Goal: Task Accomplishment & Management: Use online tool/utility

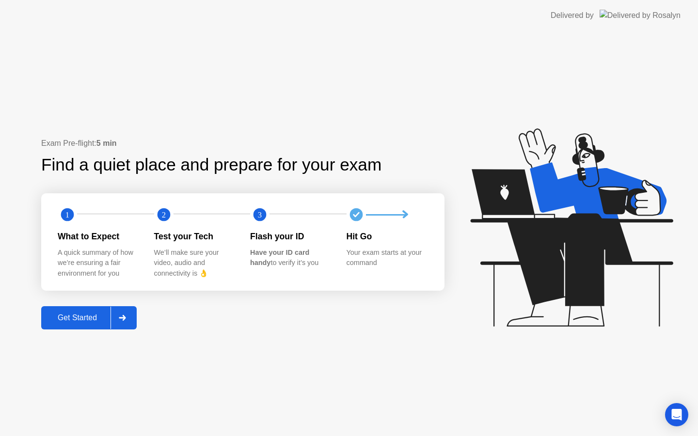
click at [78, 315] on div "Get Started" at bounding box center [77, 318] width 66 height 9
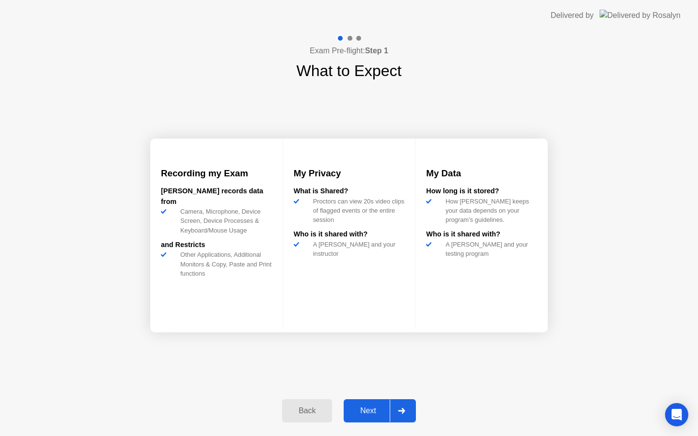
click at [377, 410] on div "Next" at bounding box center [368, 411] width 43 height 9
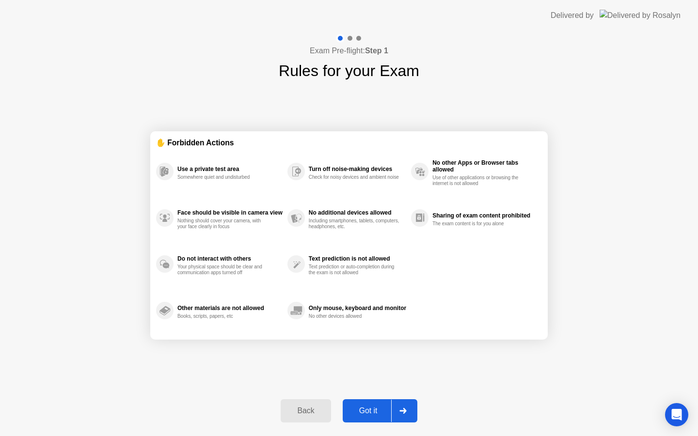
click at [376, 410] on div "Got it" at bounding box center [369, 411] width 46 height 9
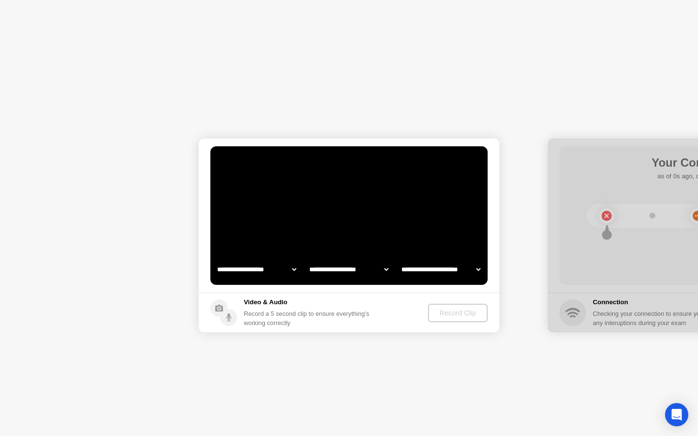
select select "**********"
select select "*******"
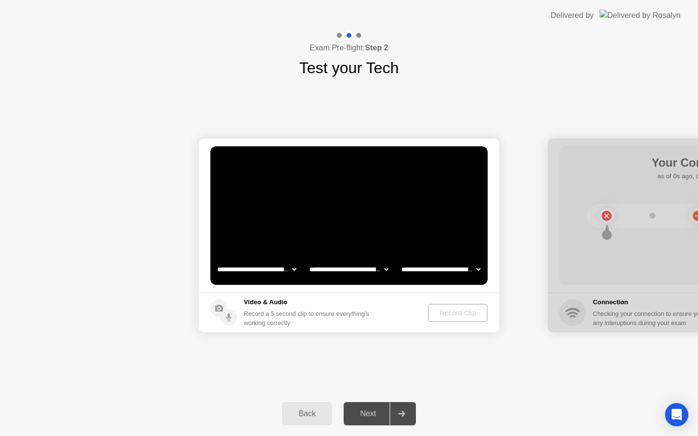
click at [341, 316] on div "Record a 5 second clip to ensure everything’s working correctly" at bounding box center [308, 318] width 129 height 18
click at [452, 314] on div "Record Clip" at bounding box center [458, 313] width 52 height 8
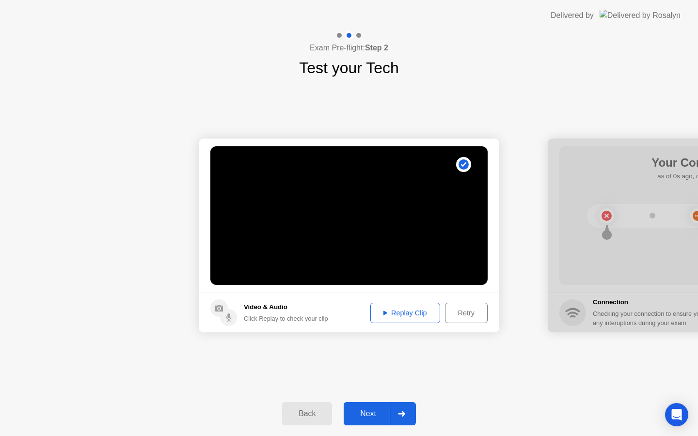
click at [456, 315] on div "Retry" at bounding box center [466, 313] width 36 height 8
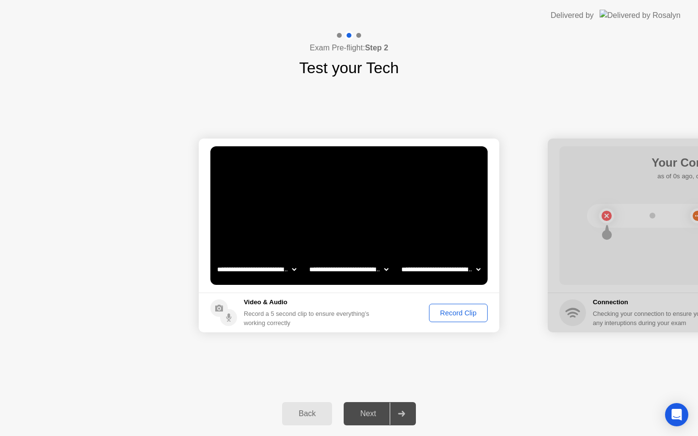
click at [444, 311] on div "Record Clip" at bounding box center [458, 313] width 52 height 8
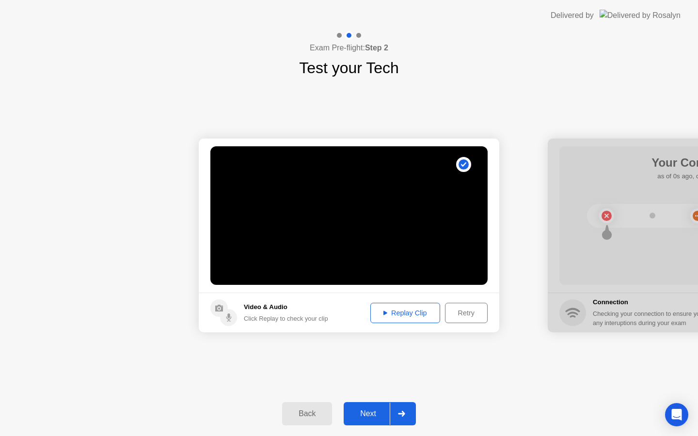
click at [413, 317] on div "Replay Clip" at bounding box center [405, 313] width 63 height 8
click at [369, 410] on div "Next" at bounding box center [368, 414] width 43 height 9
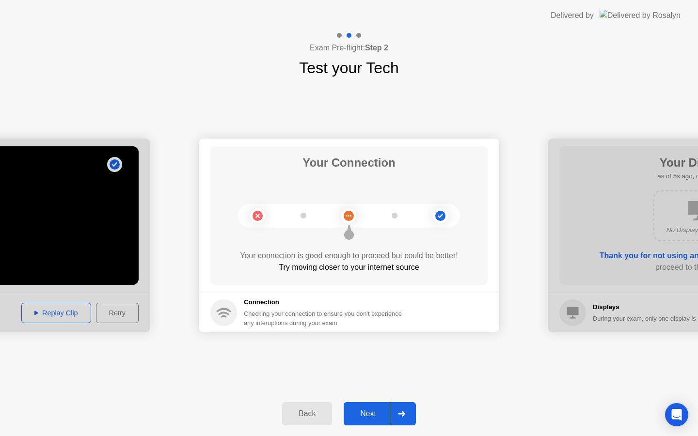
click at [324, 299] on h5 "Connection" at bounding box center [326, 303] width 164 height 10
click at [373, 410] on div "Next" at bounding box center [368, 414] width 43 height 9
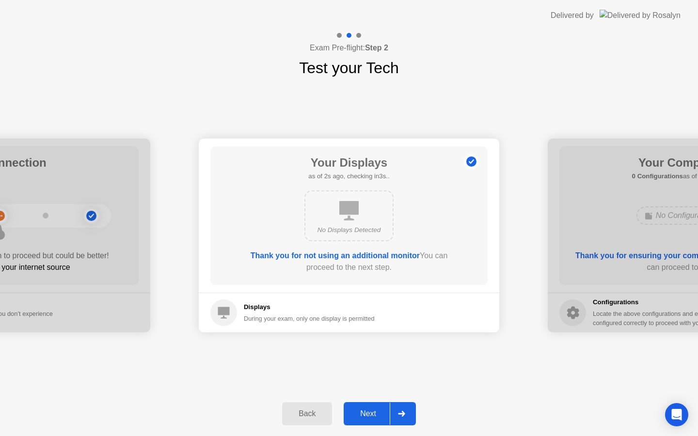
click at [370, 221] on div "No Displays Detected" at bounding box center [348, 215] width 89 height 51
click at [368, 411] on div "Next" at bounding box center [368, 414] width 43 height 9
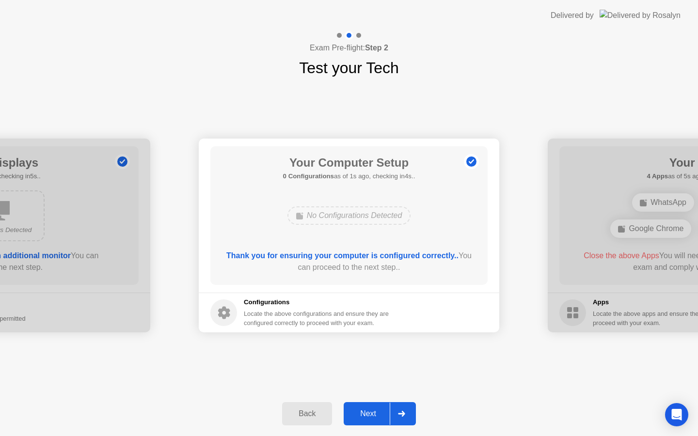
click at [368, 411] on div "Next" at bounding box center [368, 414] width 43 height 9
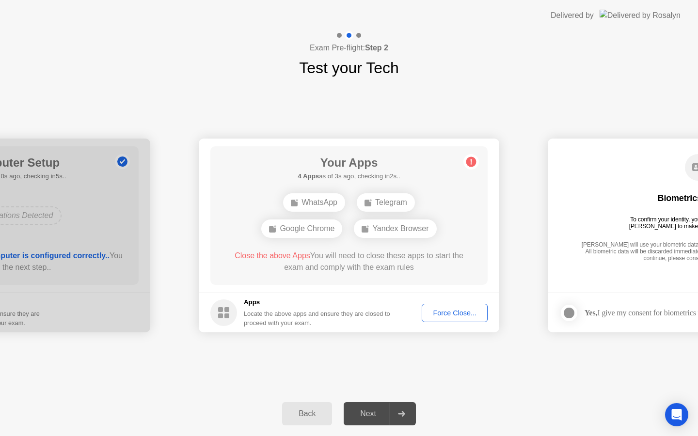
click at [368, 411] on div "Next" at bounding box center [368, 414] width 43 height 9
click at [440, 312] on div "Force Close..." at bounding box center [454, 313] width 59 height 8
click at [434, 314] on div "Force Close..." at bounding box center [454, 313] width 59 height 8
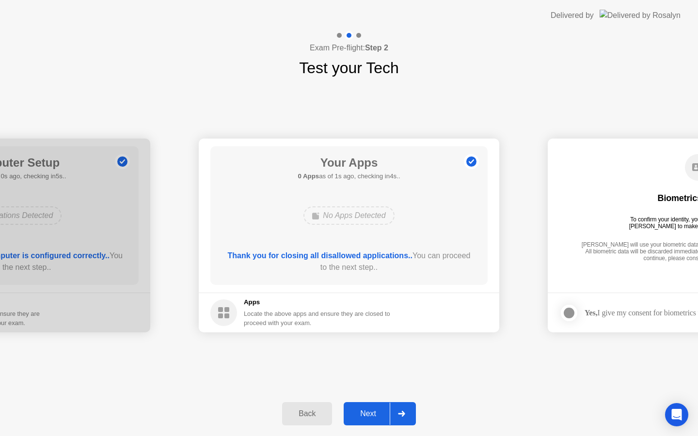
click at [370, 416] on div "Next" at bounding box center [368, 414] width 43 height 9
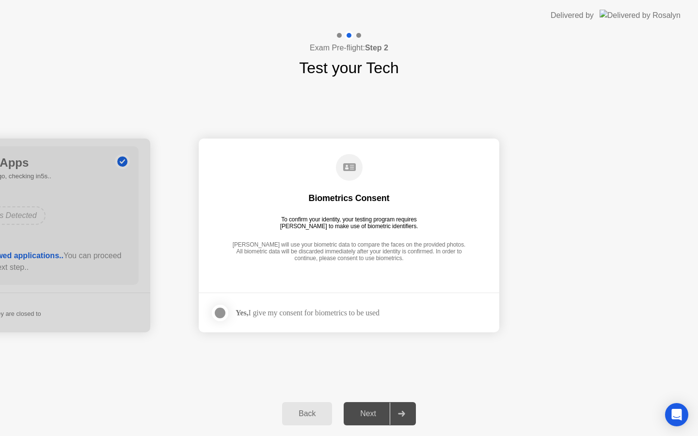
click at [221, 311] on div at bounding box center [220, 313] width 12 height 12
click at [368, 407] on button "Next" at bounding box center [380, 413] width 72 height 23
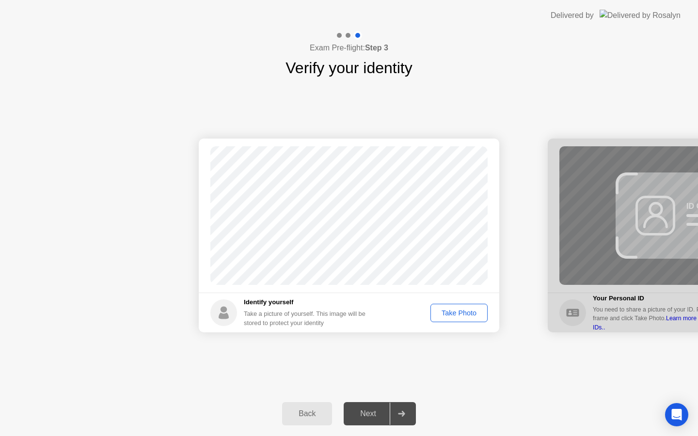
click at [450, 315] on div "Take Photo" at bounding box center [459, 313] width 50 height 8
click at [369, 411] on div "Next" at bounding box center [368, 414] width 43 height 9
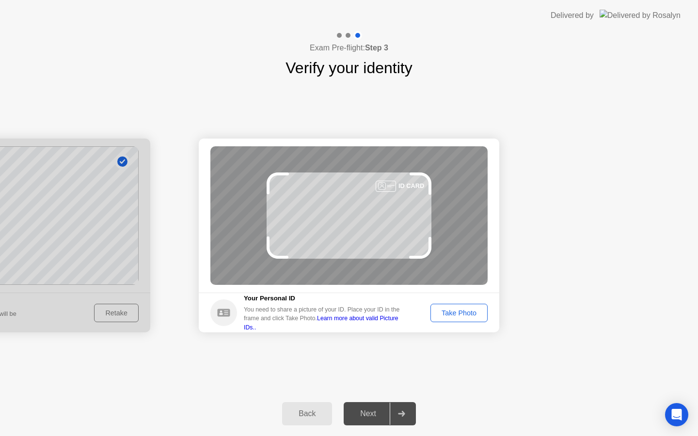
click at [459, 314] on div "Take Photo" at bounding box center [459, 313] width 50 height 8
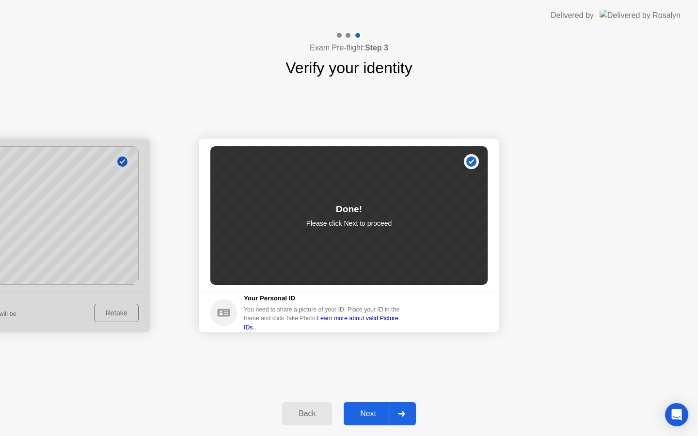
click at [378, 412] on div "Next" at bounding box center [368, 414] width 43 height 9
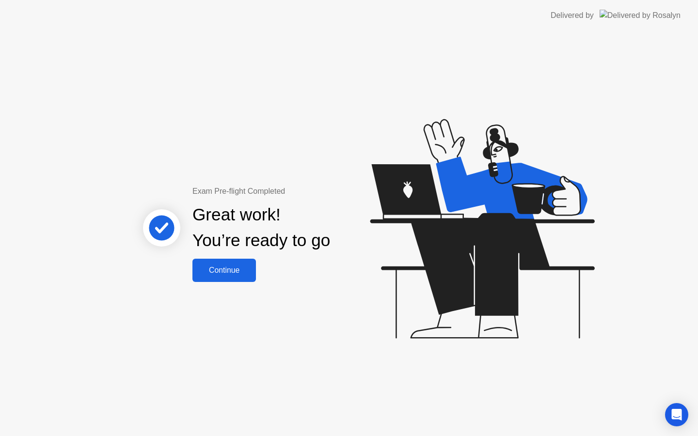
click at [233, 266] on div "Continue" at bounding box center [224, 270] width 58 height 9
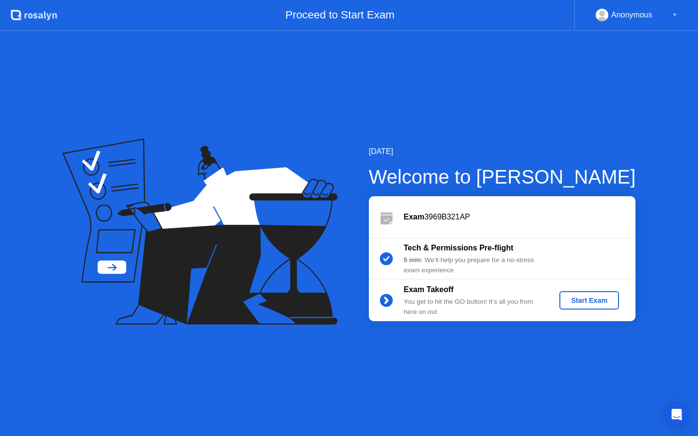
click at [594, 304] on div "Start Exam" at bounding box center [589, 301] width 52 height 8
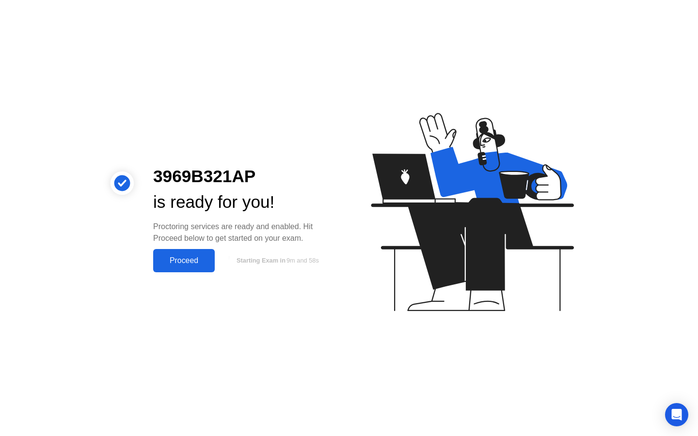
click at [189, 264] on div "Proceed" at bounding box center [184, 260] width 56 height 9
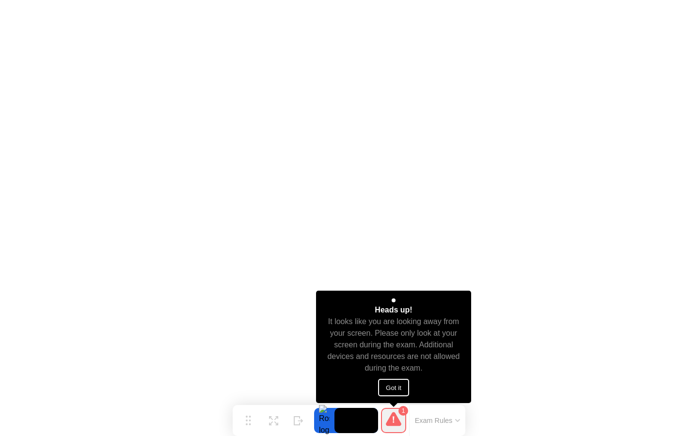
click at [394, 388] on button "Got it" at bounding box center [393, 387] width 31 height 17
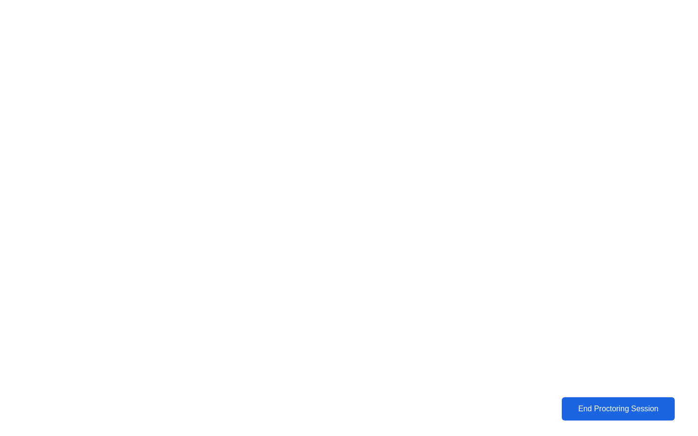
click at [635, 412] on div "End Proctoring Session" at bounding box center [618, 409] width 107 height 9
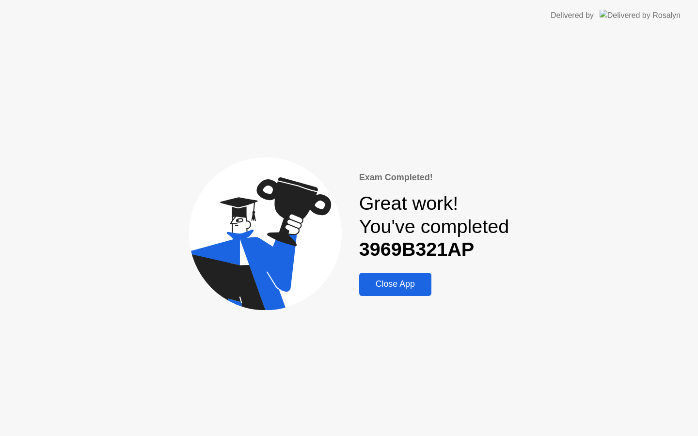
click at [380, 288] on div "Close App" at bounding box center [395, 284] width 66 height 10
